Goal: Task Accomplishment & Management: Manage account settings

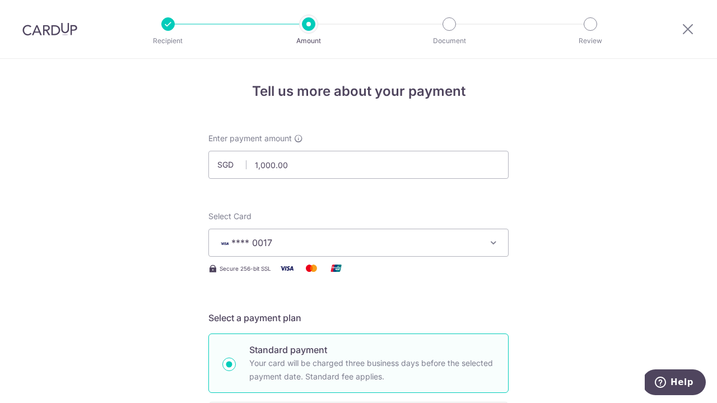
click at [54, 30] on img at bounding box center [49, 28] width 55 height 13
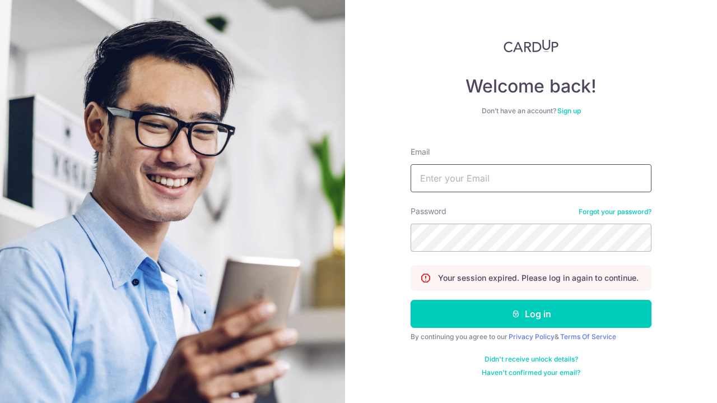
type input "lohyuting@gmail.com"
click at [531, 314] on button "Log in" at bounding box center [531, 314] width 241 height 28
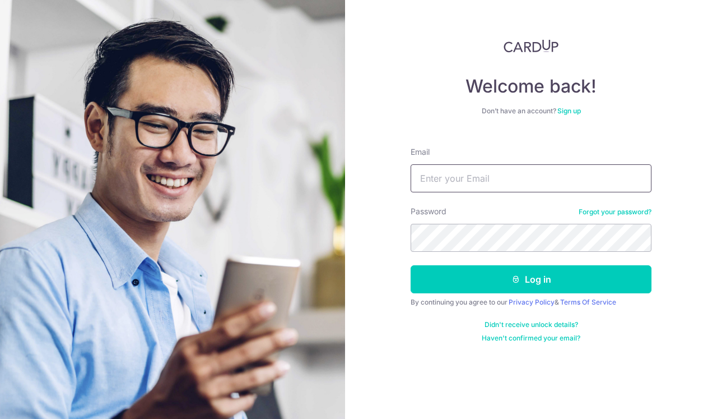
click at [478, 174] on input "Email" at bounding box center [531, 178] width 241 height 28
type input "[EMAIL_ADDRESS][DOMAIN_NAME]"
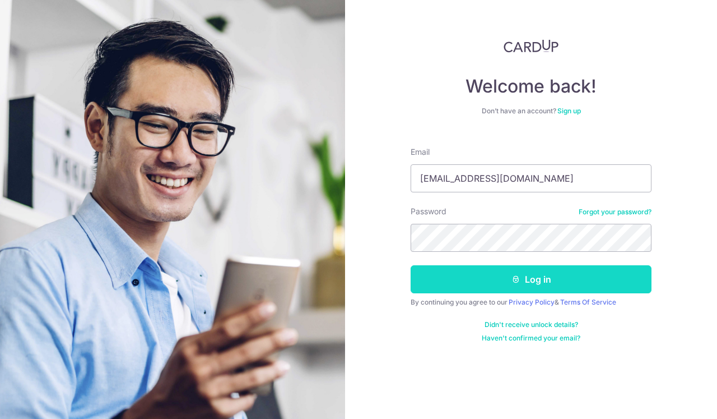
click at [541, 277] on button "Log in" at bounding box center [531, 279] width 241 height 28
